Goal: Task Accomplishment & Management: Manage account settings

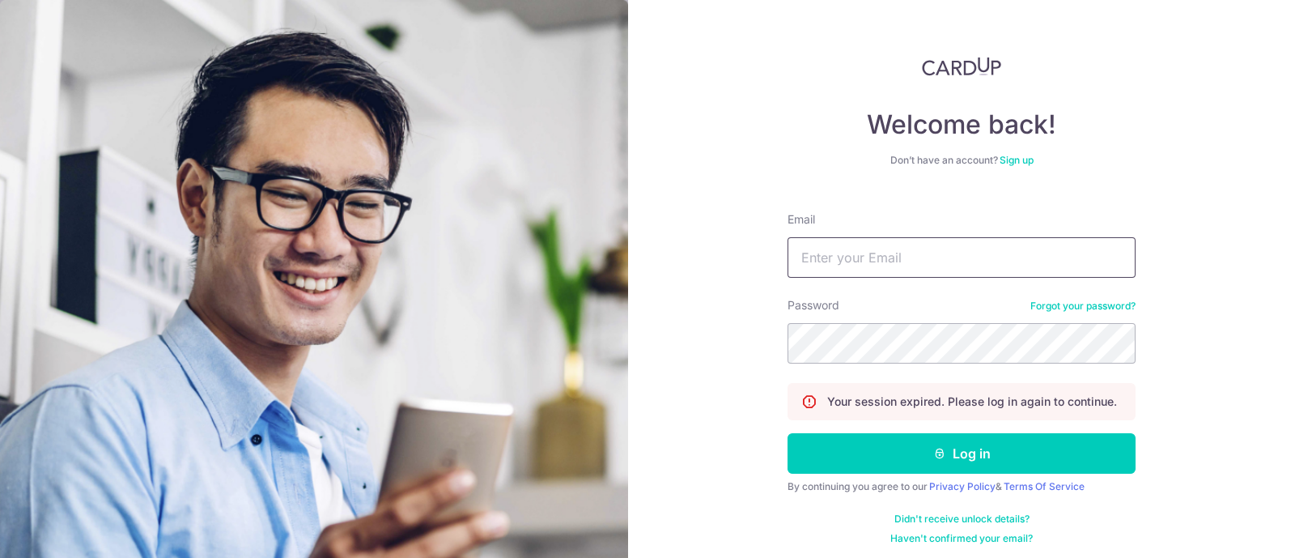
type input "[EMAIL_ADDRESS][DOMAIN_NAME]"
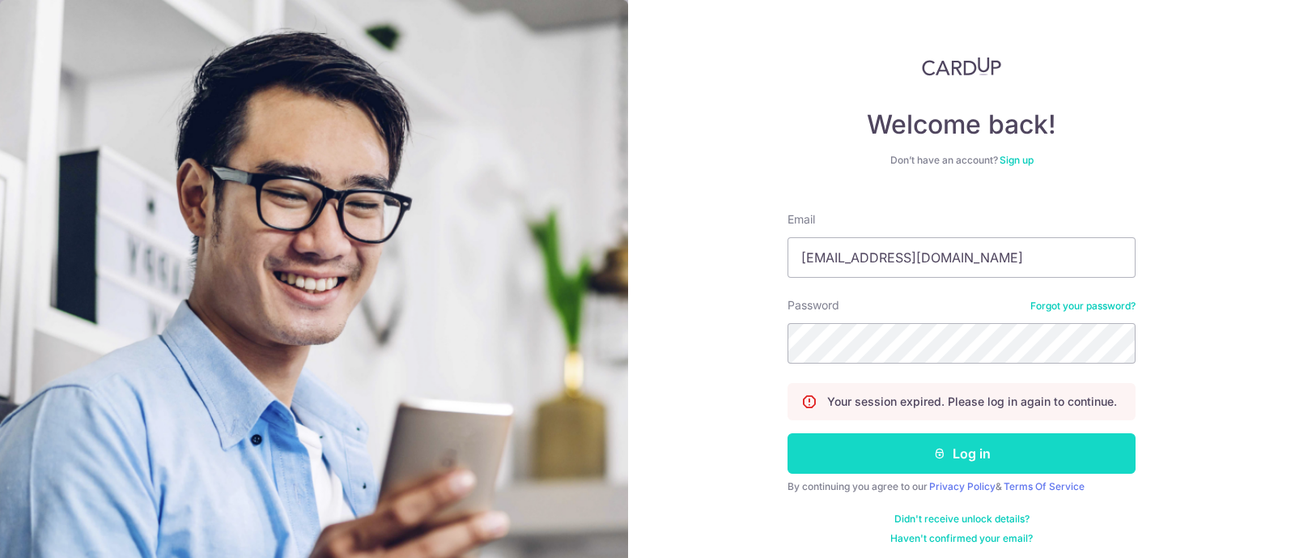
click at [959, 448] on button "Log in" at bounding box center [962, 453] width 348 height 40
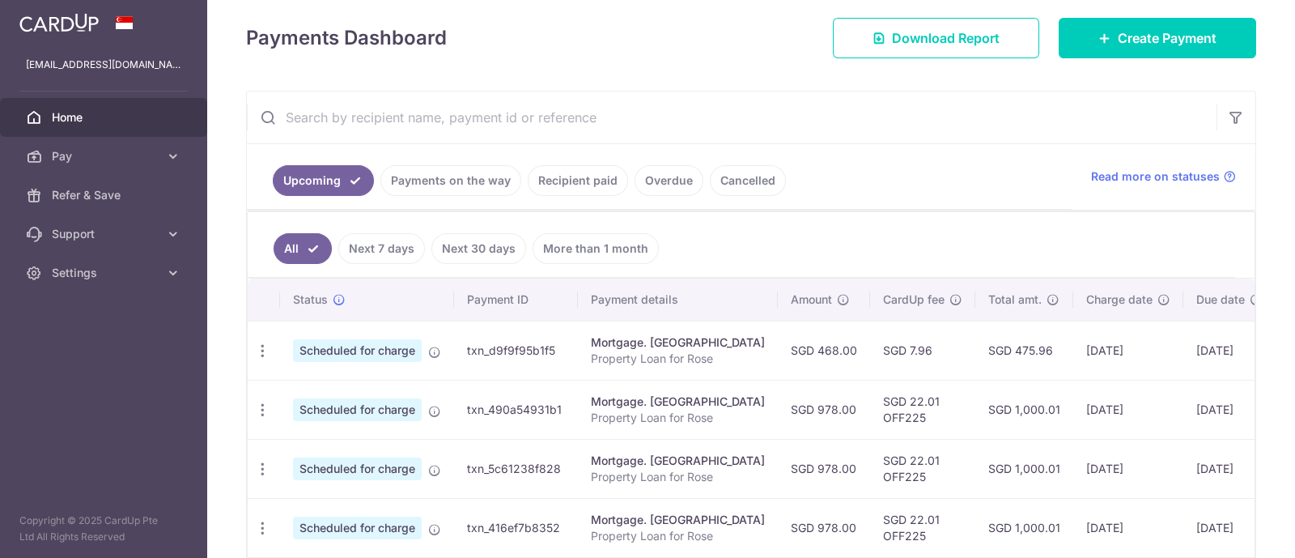
click at [461, 180] on link "Payments on the way" at bounding box center [450, 180] width 141 height 31
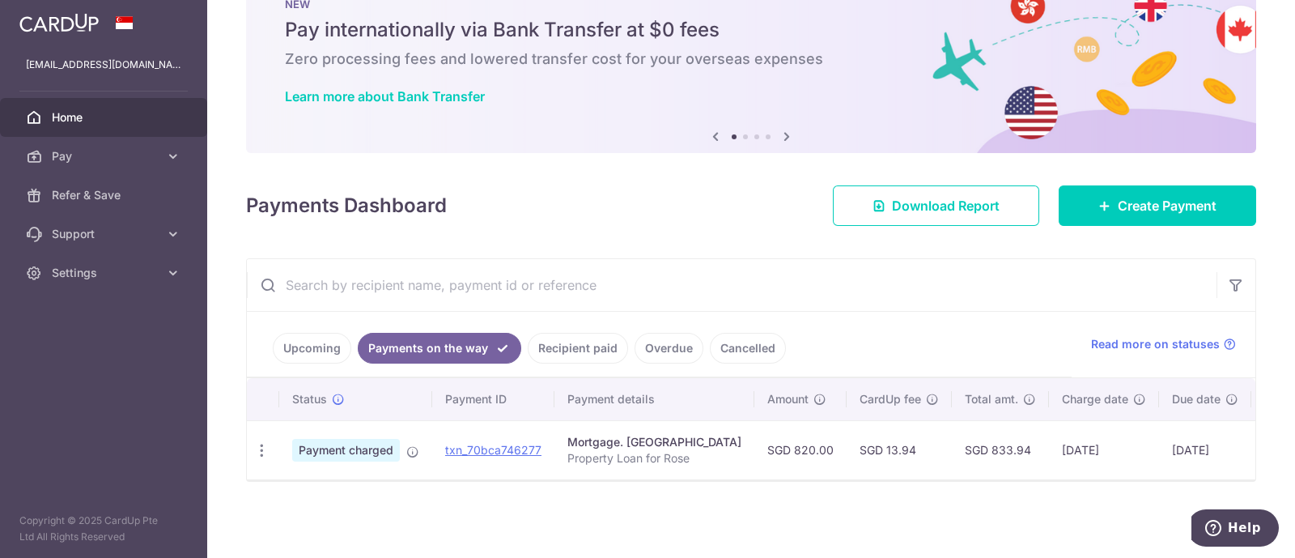
scroll to position [62, 0]
